Goal: Find specific page/section: Find specific page/section

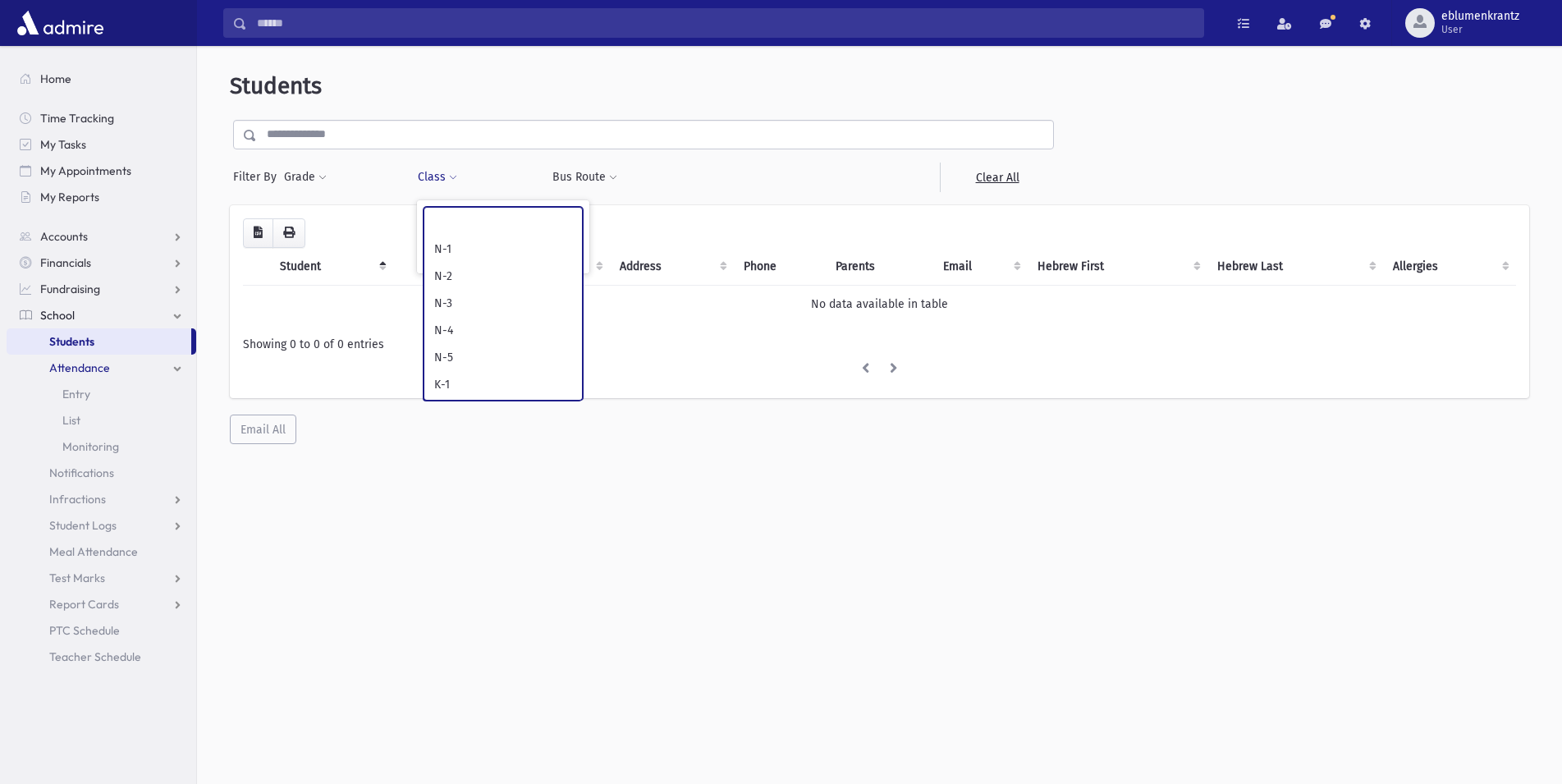
select select
click at [88, 336] on span "Students" at bounding box center [71, 341] width 45 height 15
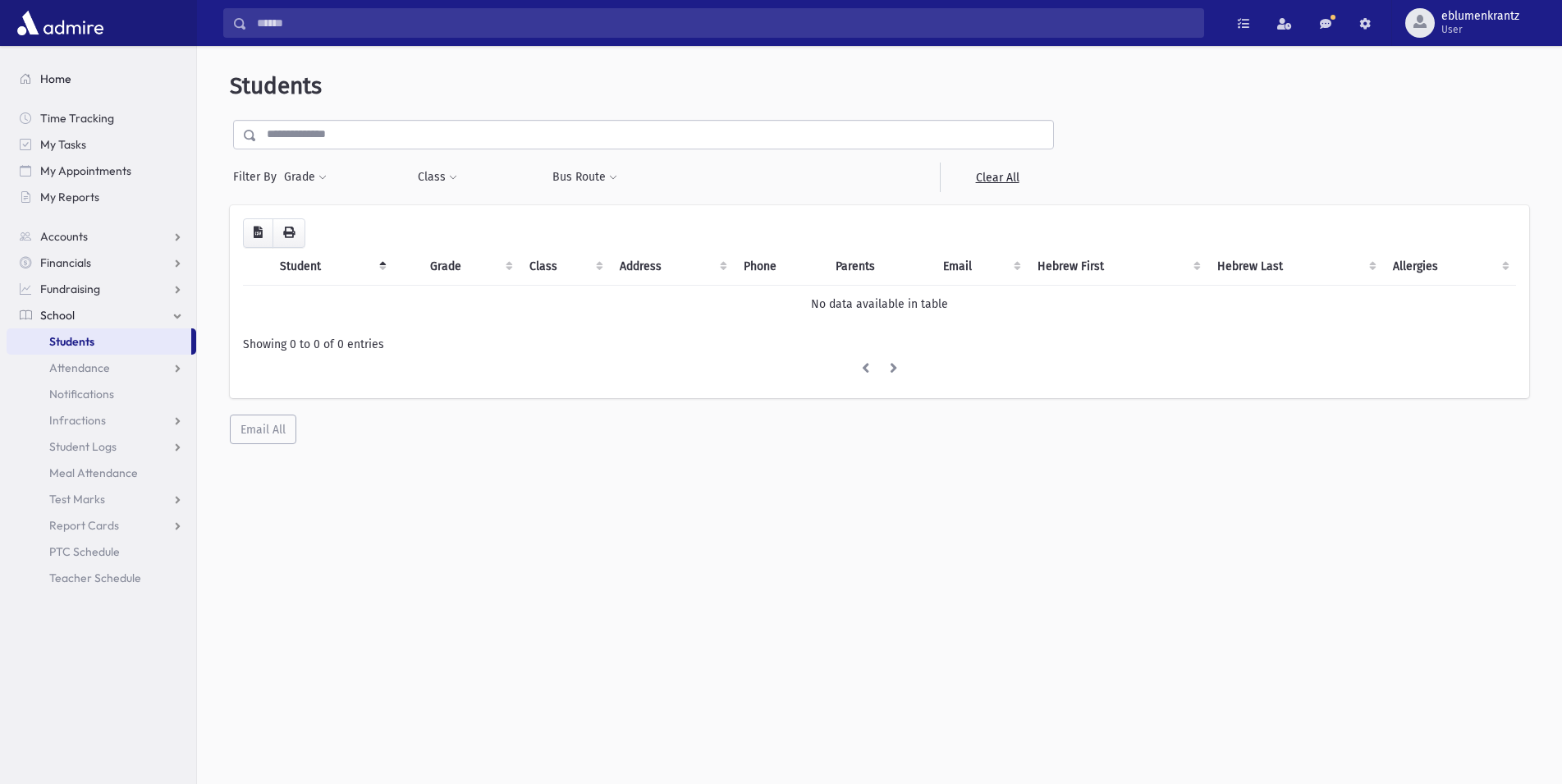
click at [62, 82] on span "Home" at bounding box center [56, 78] width 31 height 15
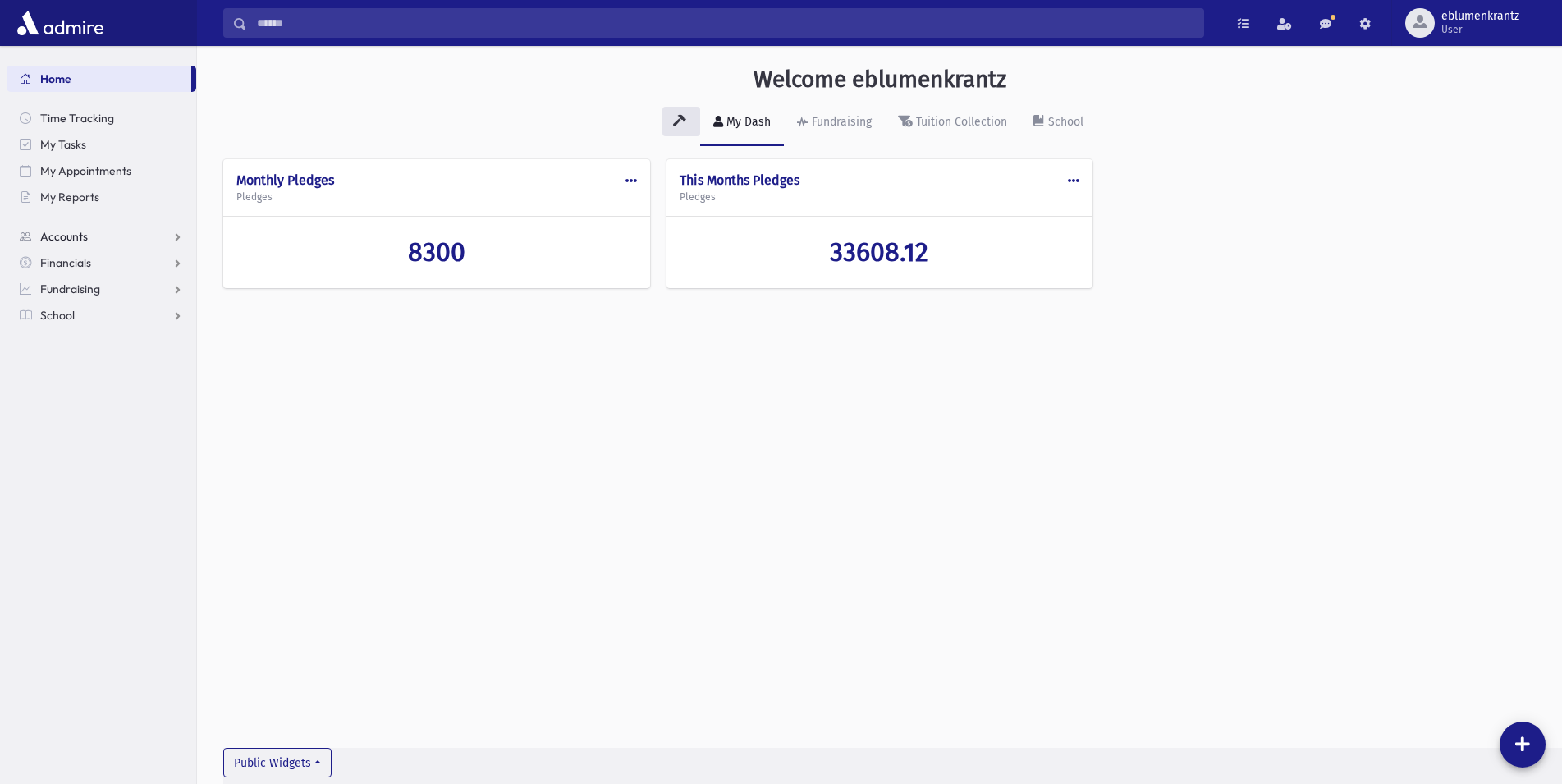
click at [78, 235] on span "Accounts" at bounding box center [64, 236] width 48 height 15
click at [89, 261] on span "Account List" at bounding box center [81, 262] width 64 height 15
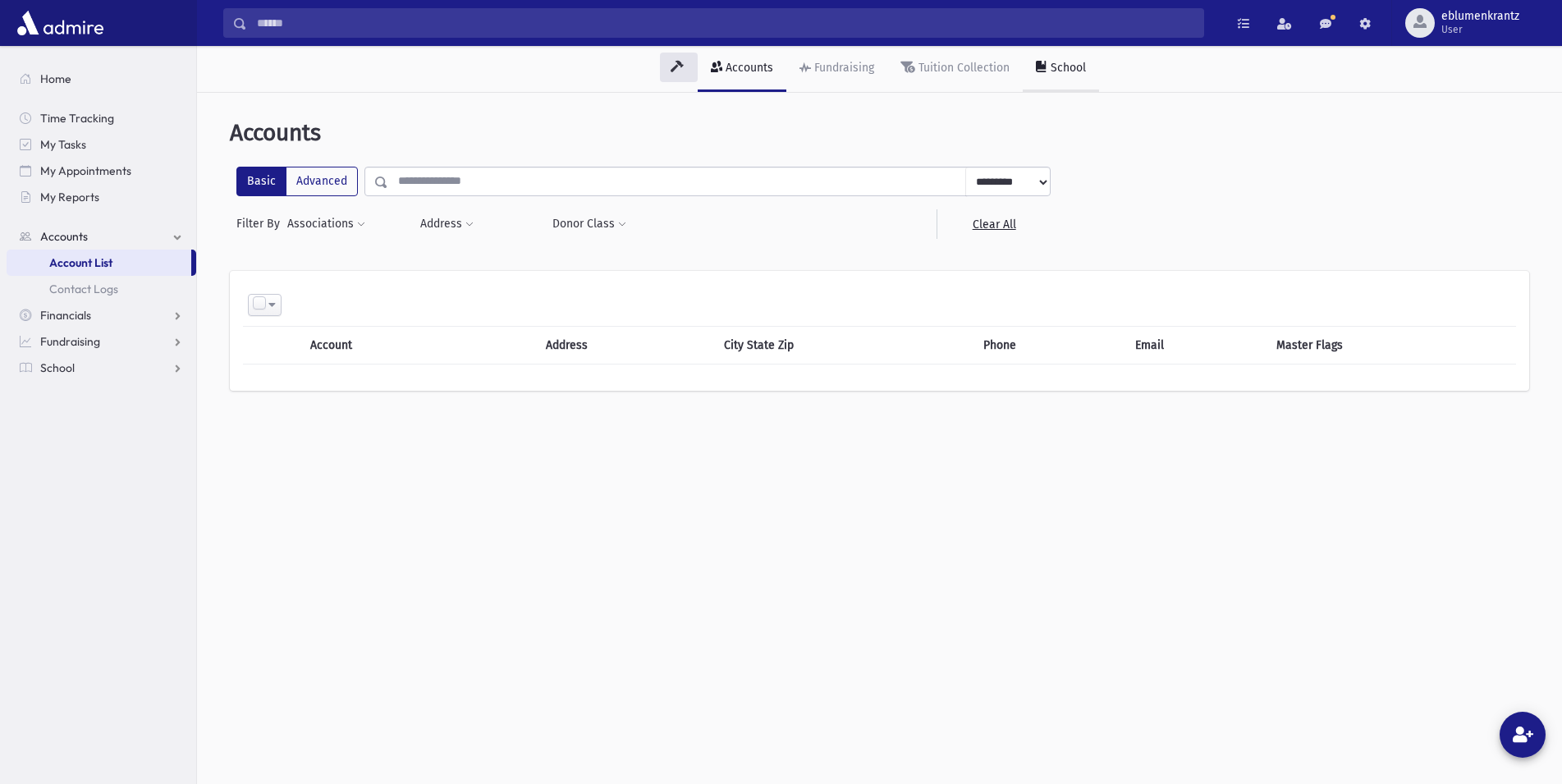
click at [1055, 67] on div "School" at bounding box center [1066, 68] width 39 height 14
